Goal: Use online tool/utility: Use online tool/utility

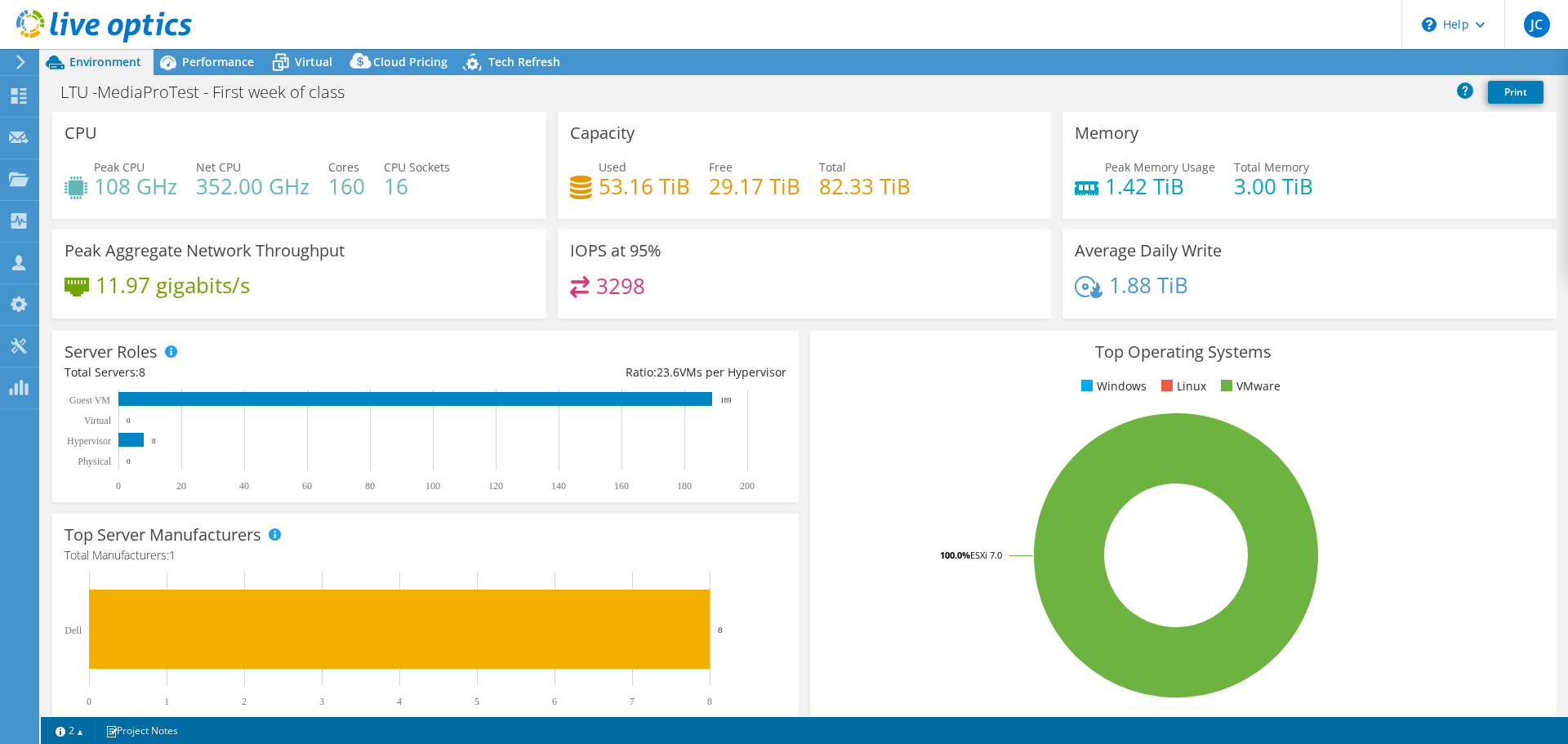
select select "USEast"
select select "USD"
click at [309, 54] on span "Virtual" at bounding box center [314, 62] width 37 height 15
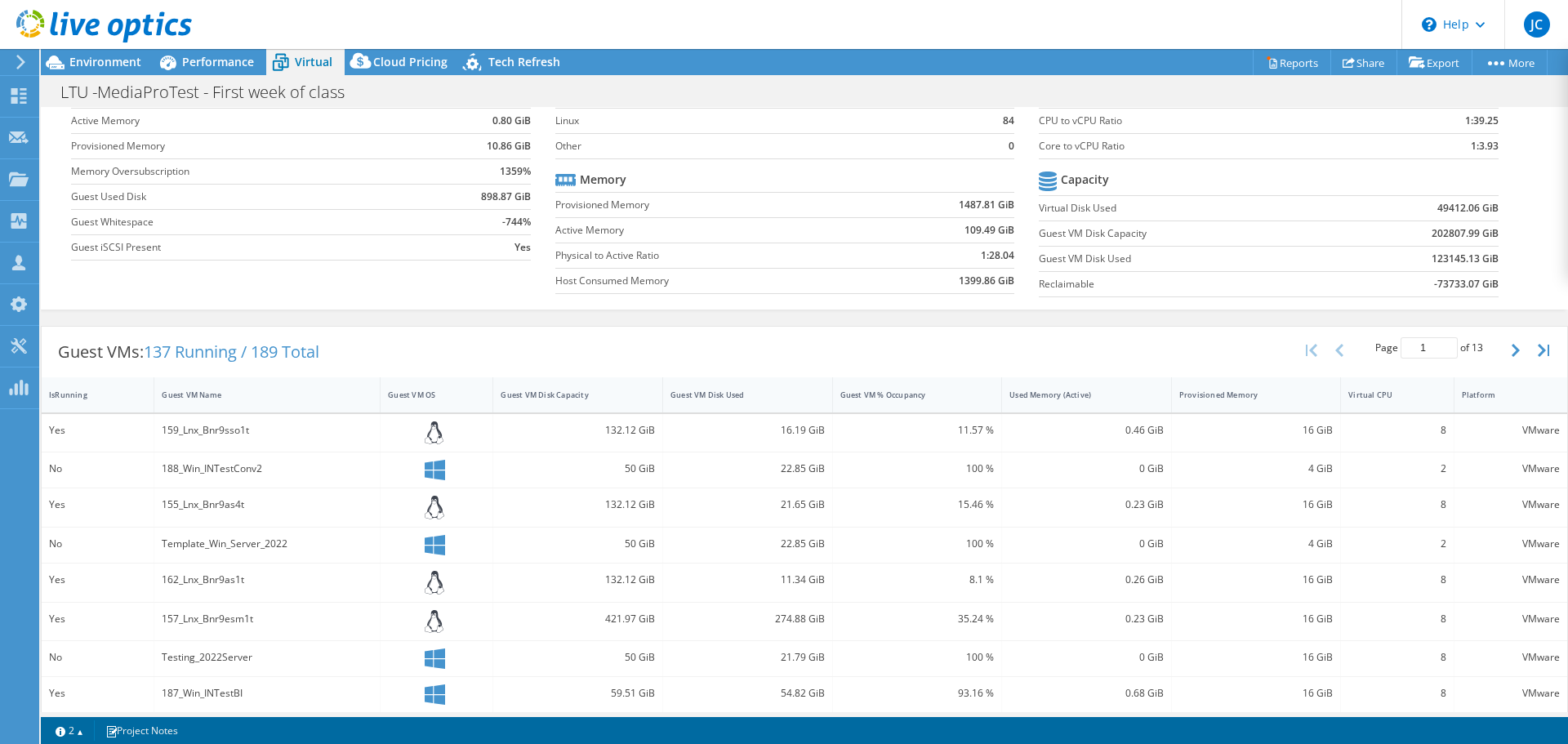
scroll to position [45, 0]
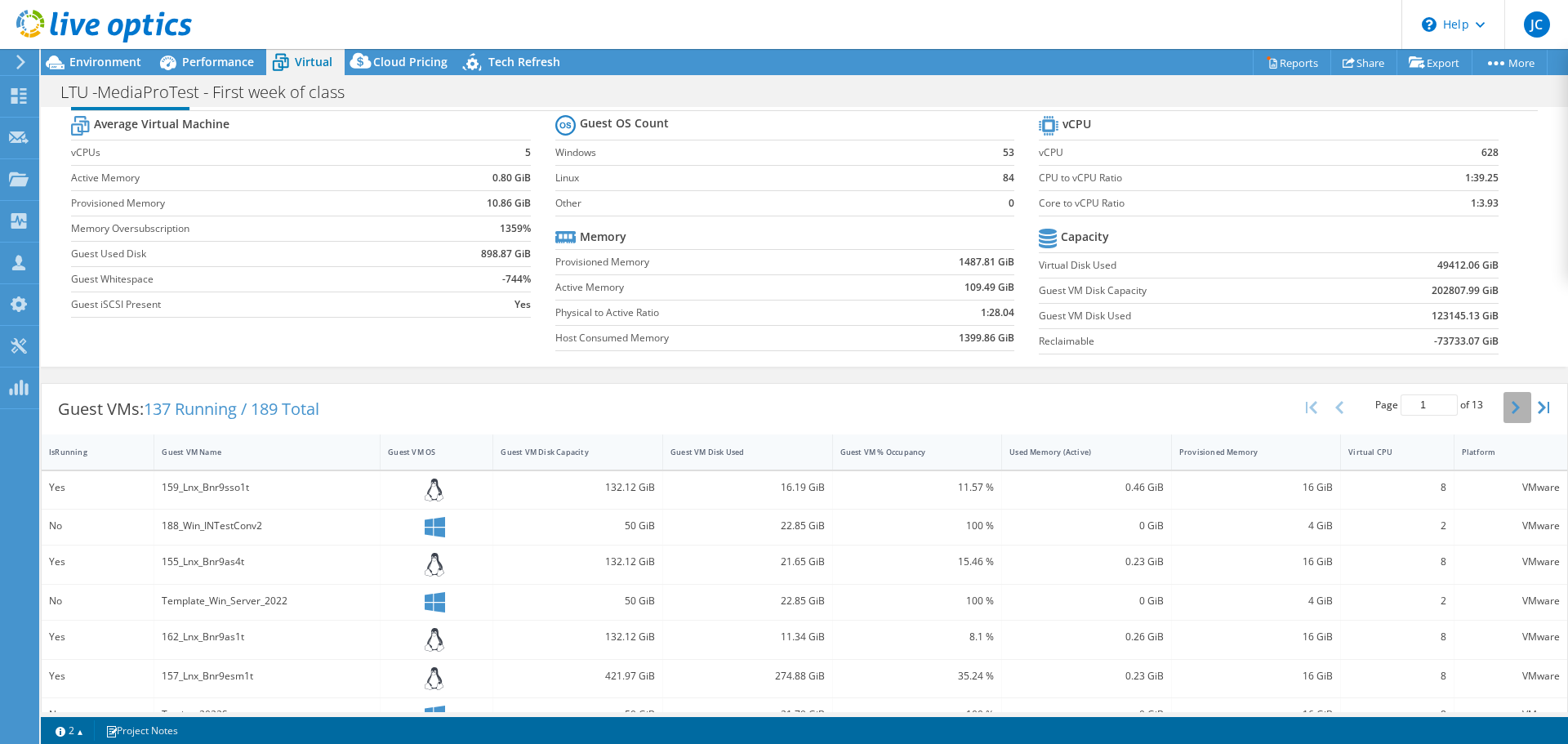
click at [1511, 413] on icon "button" at bounding box center [1516, 407] width 8 height 13
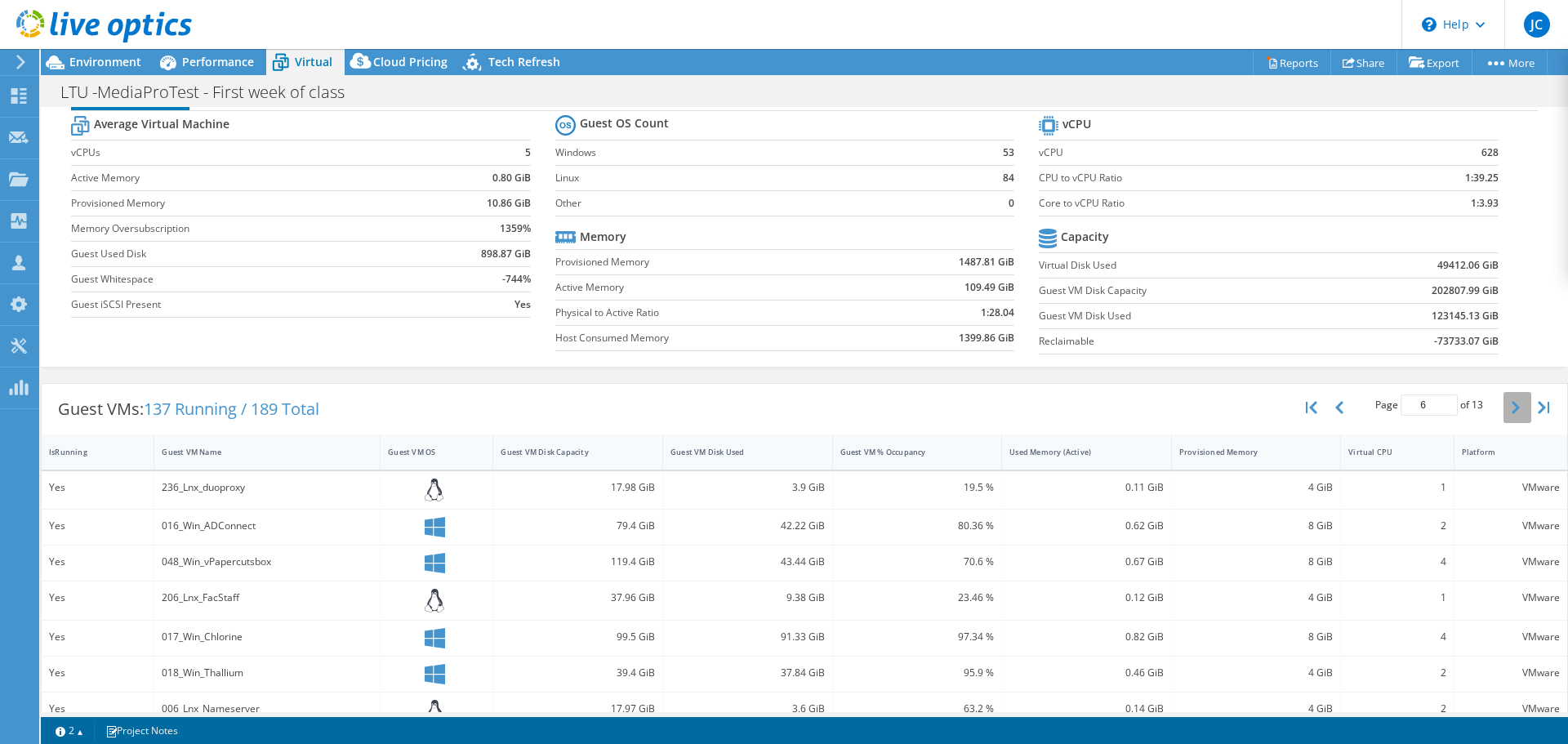
click at [1511, 408] on button "button" at bounding box center [1517, 408] width 28 height 31
type input "7"
click at [108, 62] on span "Environment" at bounding box center [105, 62] width 72 height 15
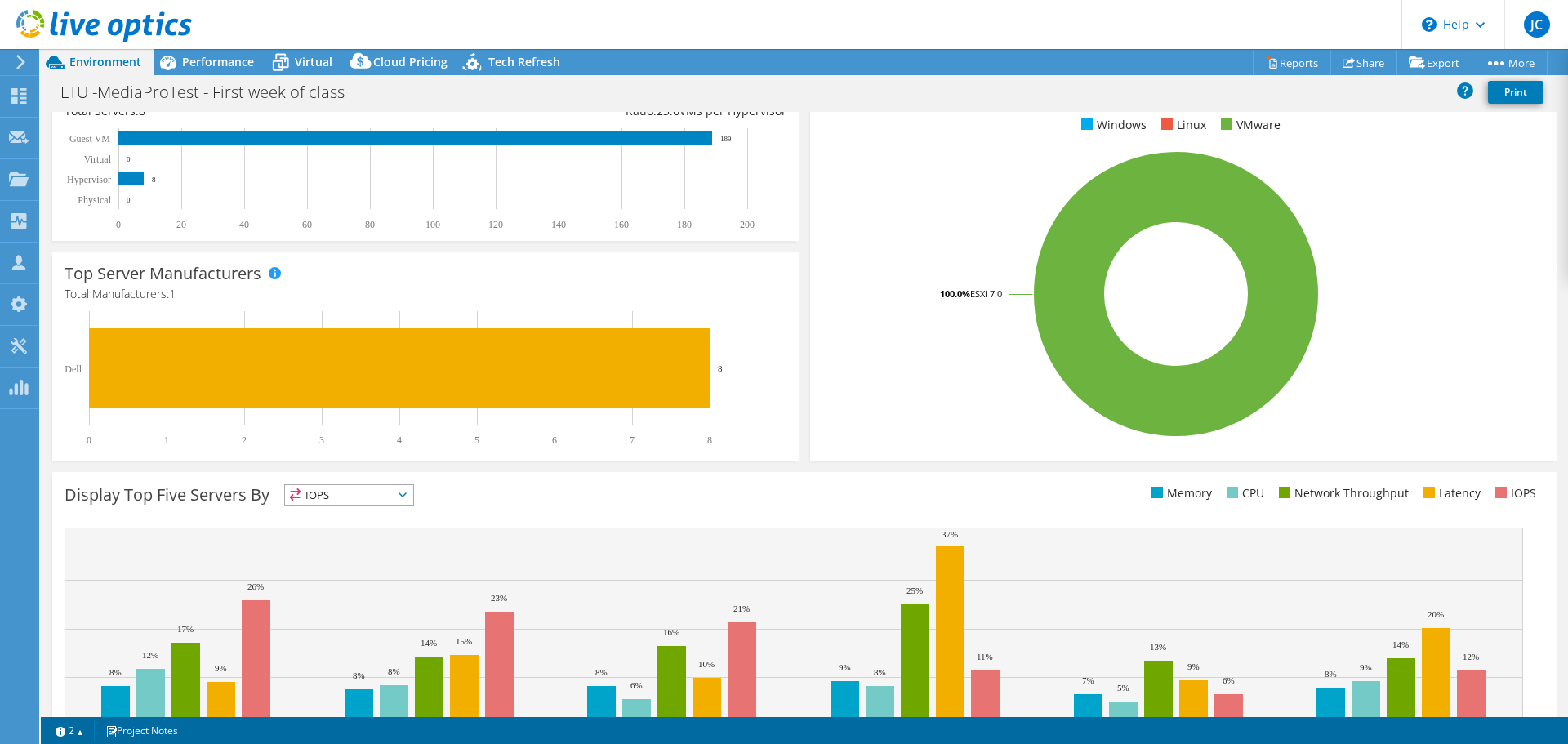
scroll to position [290, 0]
